Goal: Navigation & Orientation: Go to known website

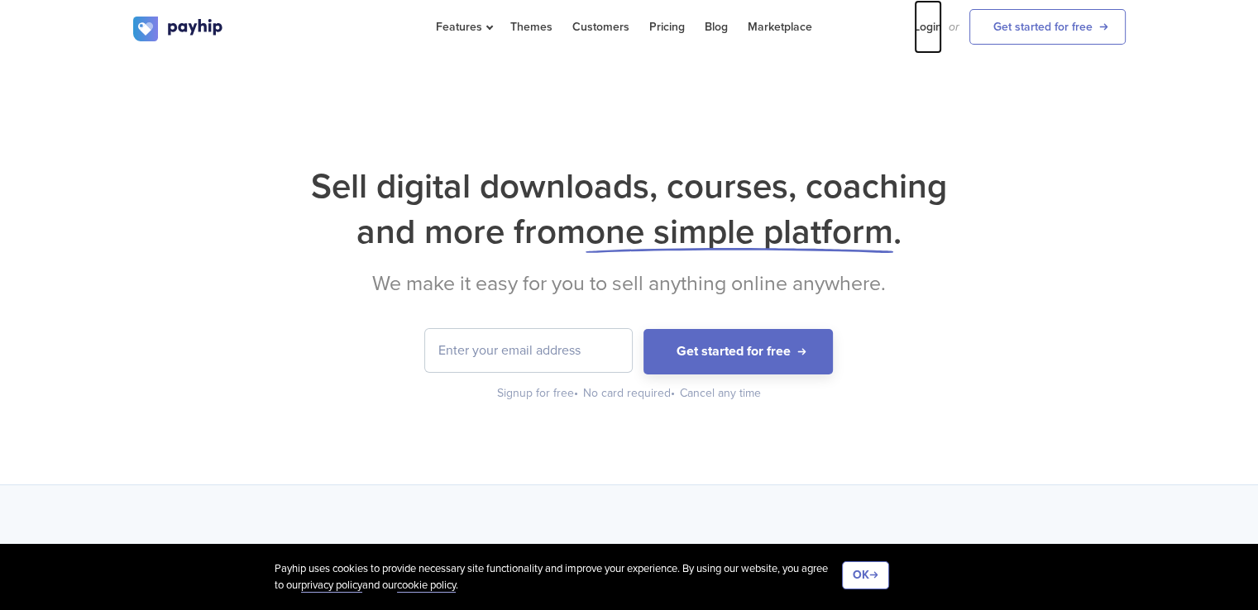
click at [935, 26] on link "Login" at bounding box center [928, 27] width 28 height 54
click at [934, 23] on link "Login" at bounding box center [928, 27] width 28 height 54
